Goal: Transaction & Acquisition: Obtain resource

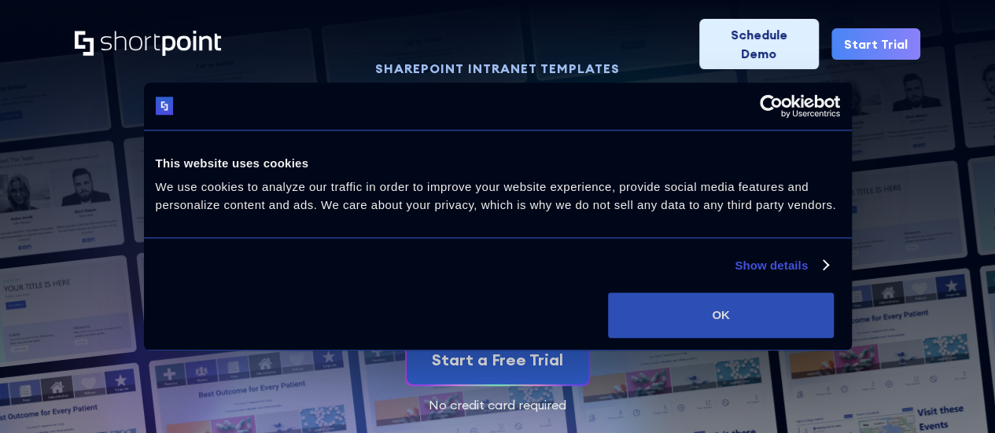
click at [833, 323] on button "OK" at bounding box center [721, 315] width 226 height 46
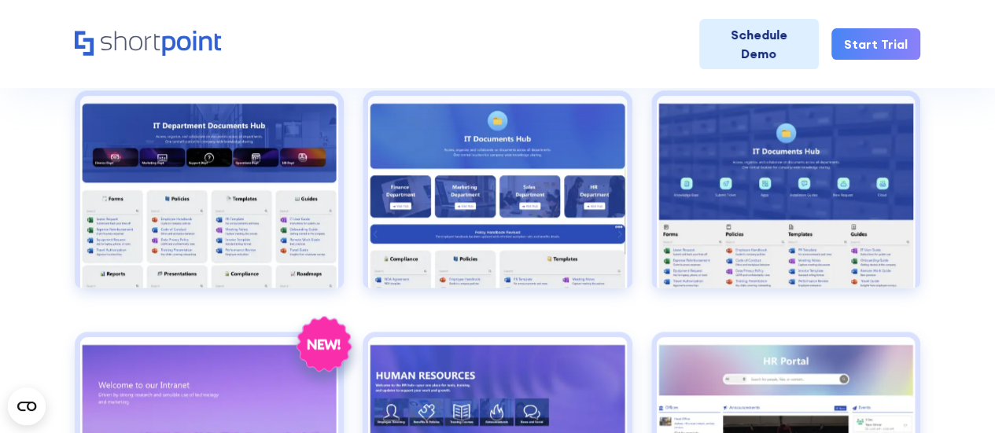
scroll to position [708, 0]
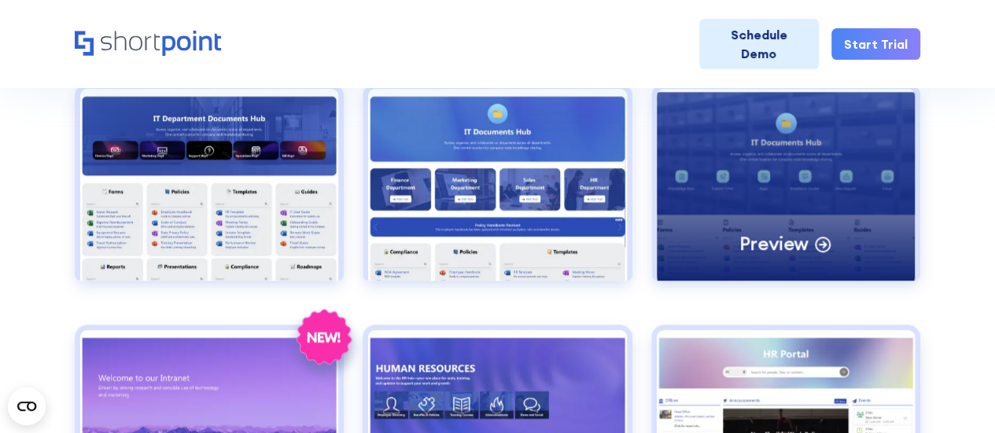
click at [752, 163] on div "Preview" at bounding box center [786, 185] width 258 height 193
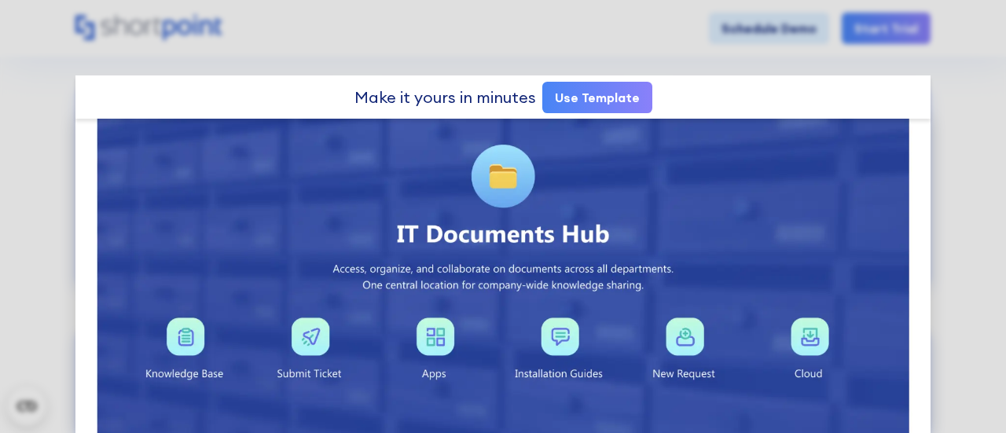
scroll to position [0, 0]
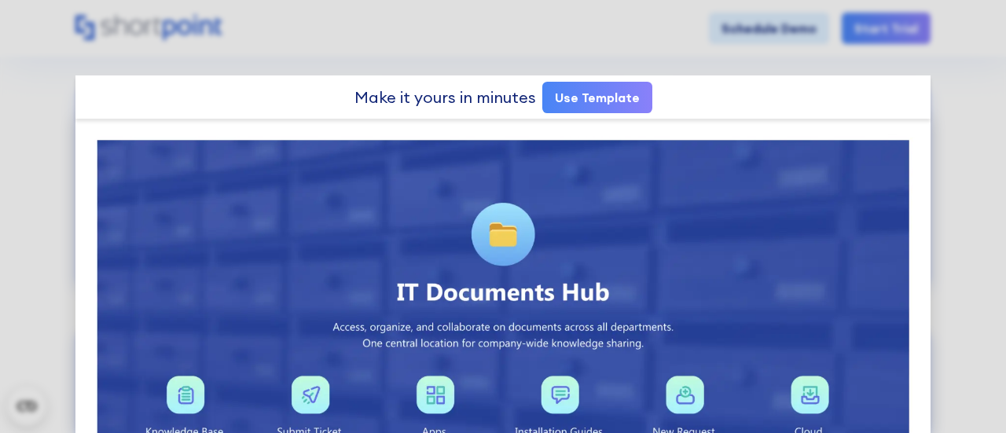
click at [572, 83] on link "Use Template" at bounding box center [598, 97] width 110 height 31
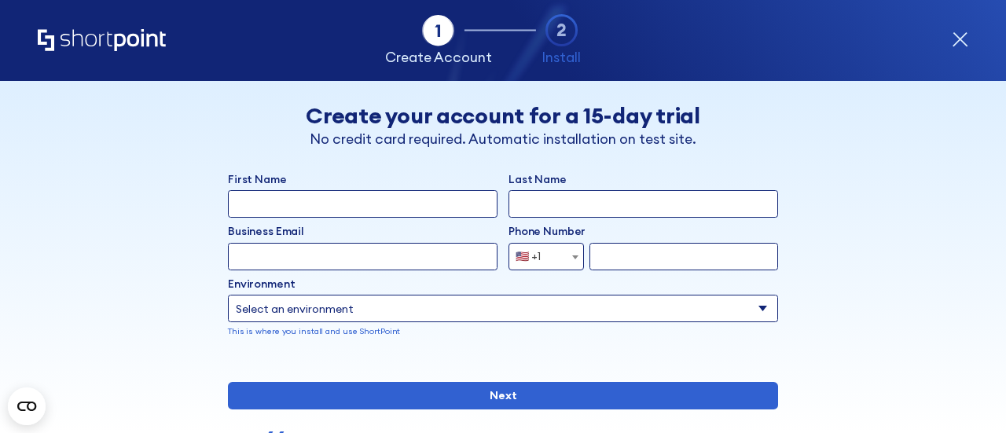
click at [109, 40] on icon "Home" at bounding box center [102, 40] width 128 height 22
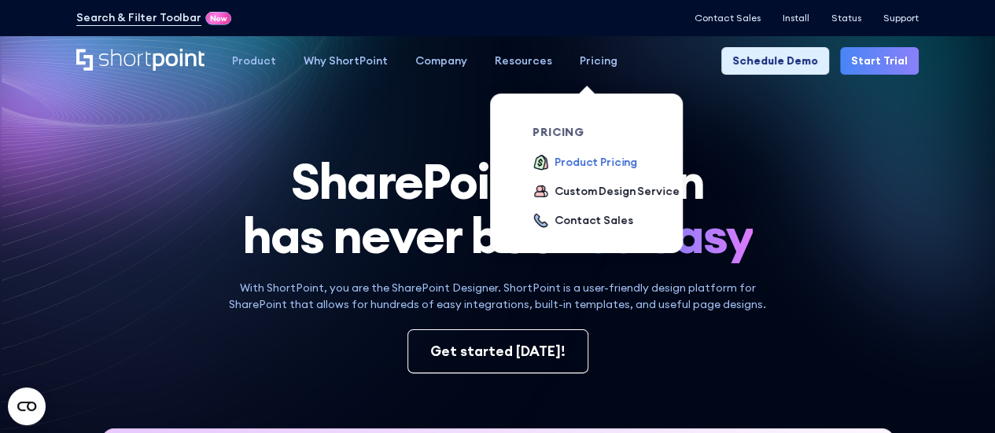
click at [590, 160] on div "Product Pricing" at bounding box center [595, 162] width 83 height 17
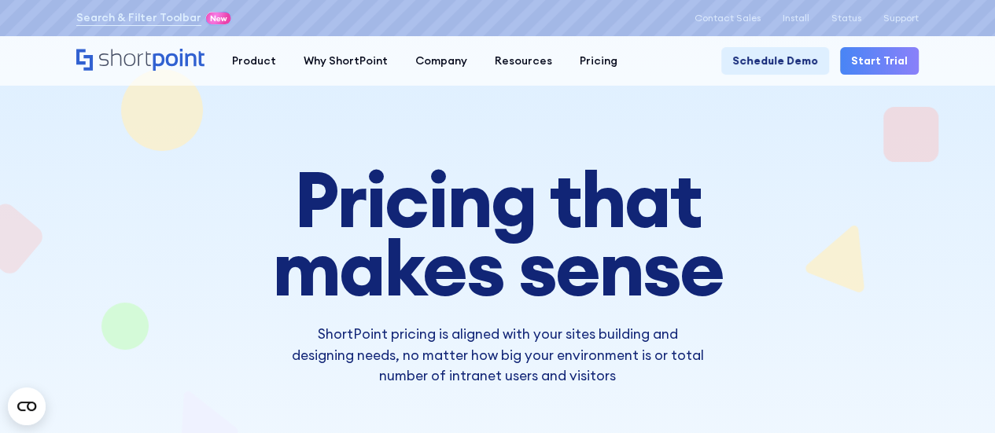
click at [520, 193] on h1 "Pricing that makes sense" at bounding box center [498, 233] width 620 height 137
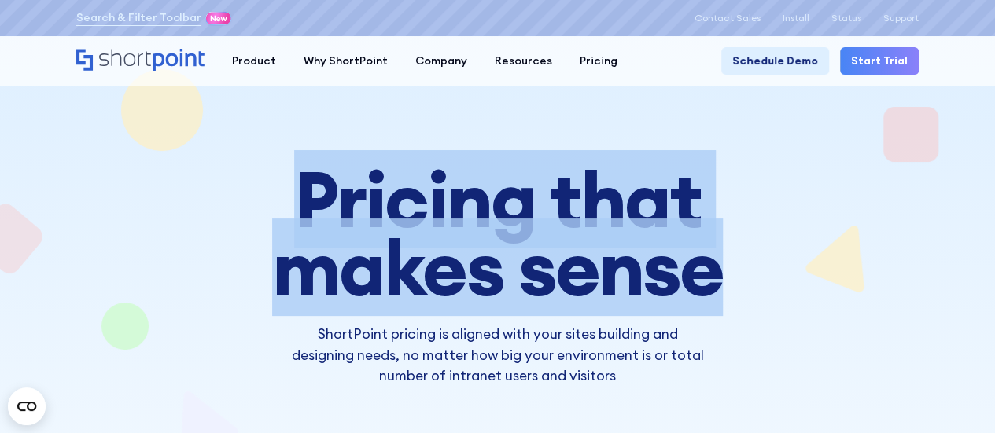
drag, startPoint x: 307, startPoint y: 197, endPoint x: 736, endPoint y: 285, distance: 437.5
click at [736, 285] on h1 "Pricing that makes sense" at bounding box center [498, 233] width 620 height 137
click at [791, 245] on h1 "Pricing that makes sense" at bounding box center [498, 233] width 620 height 137
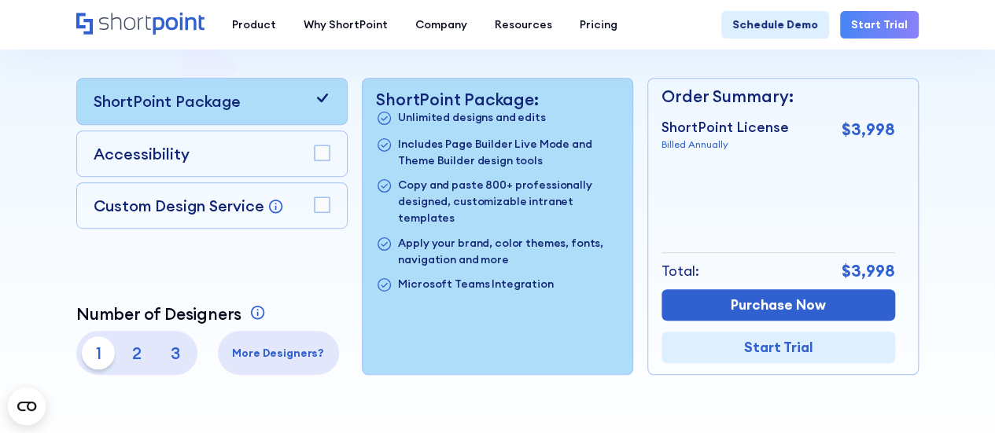
scroll to position [393, 0]
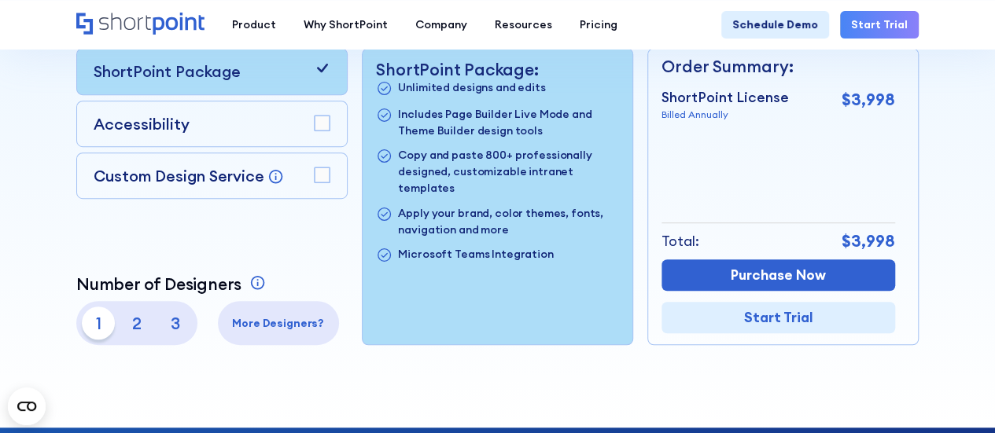
click at [138, 318] on p "2" at bounding box center [136, 323] width 33 height 33
click at [102, 318] on p "1" at bounding box center [98, 323] width 33 height 33
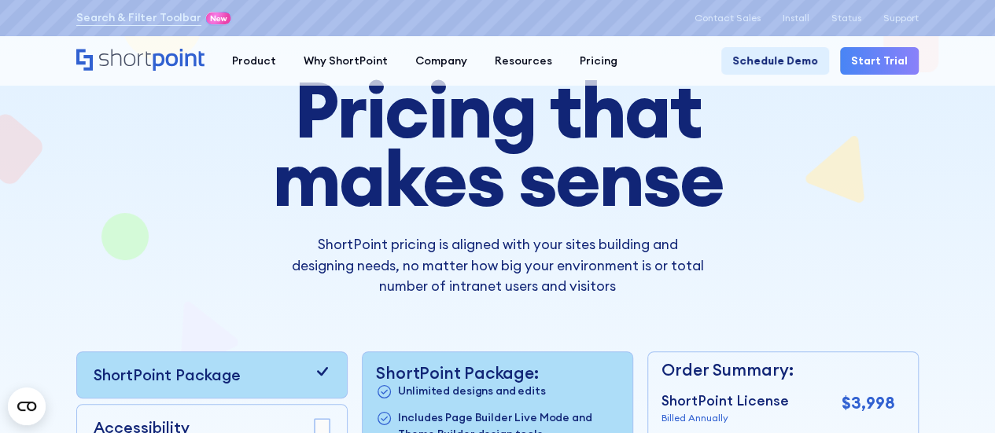
scroll to position [0, 0]
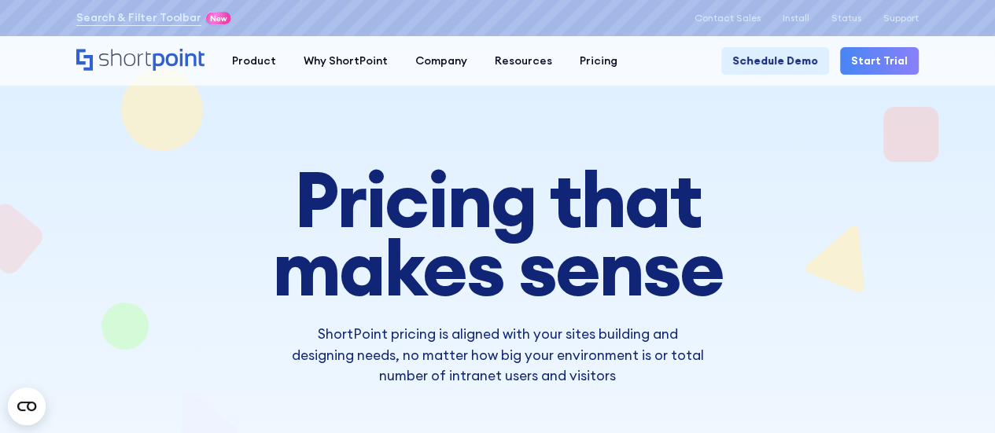
click at [178, 144] on div at bounding box center [497, 424] width 991 height 793
